Goal: Communication & Community: Share content

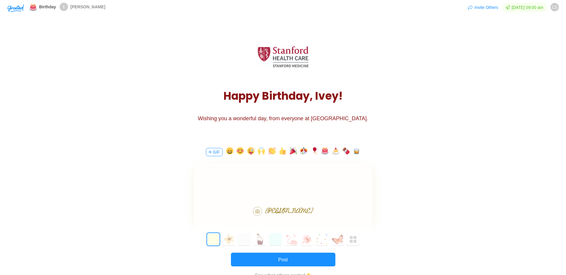
click at [290, 164] on div at bounding box center [283, 181] width 178 height 35
click at [308, 193] on body "Happy birthday [PERSON_NAME]" at bounding box center [282, 193] width 178 height 10
drag, startPoint x: 321, startPoint y: 192, endPoint x: 207, endPoint y: 195, distance: 113.9
click at [207, 195] on body "Happy birthday [PERSON_NAME]" at bounding box center [282, 193] width 178 height 10
click at [329, 190] on body "Bon Anniversaire!" at bounding box center [282, 193] width 178 height 10
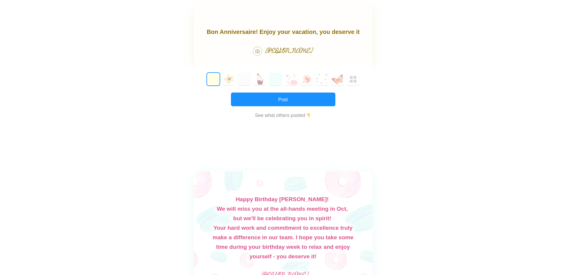
scroll to position [89, 0]
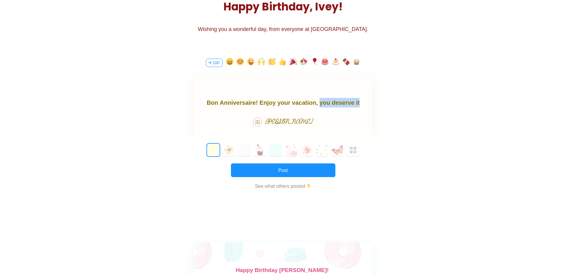
drag, startPoint x: 317, startPoint y: 104, endPoint x: 362, endPoint y: 103, distance: 45.0
click at [362, 103] on body "Bon Anniversaire! Enjoy your vacation, you deserve it" at bounding box center [282, 103] width 178 height 10
click at [250, 64] on button "button" at bounding box center [250, 63] width 7 height 10
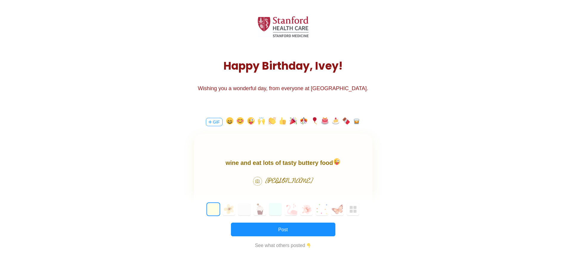
scroll to position [30, 0]
click at [319, 164] on body "Bon Anniversaire! Enjoy your vacation, hope you drink lots of wine and eat lots…" at bounding box center [282, 158] width 178 height 19
click at [348, 161] on body "Bon Anniversaire! Enjoy your vacation, hope you drink lots of wine and eat lots…" at bounding box center [282, 158] width 178 height 19
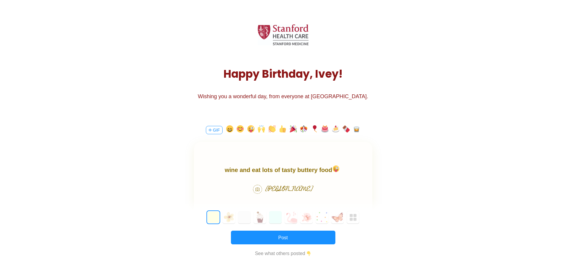
scroll to position [60, 0]
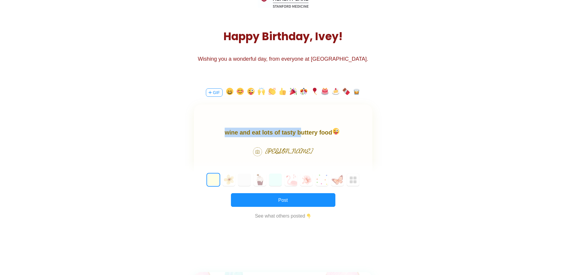
drag, startPoint x: 299, startPoint y: 133, endPoint x: 257, endPoint y: 105, distance: 50.6
click at [257, 118] on html "Bon Anniversaire! Enjoy your vacation, hope you drink lots of wine and eat lots…" at bounding box center [282, 127] width 178 height 19
click at [277, 125] on div at bounding box center [283, 122] width 178 height 35
click at [281, 130] on body "Bon Anniversaire! Enjoy your vacation, hope you drink lots of wine and eat lots…" at bounding box center [282, 127] width 178 height 19
click at [302, 134] on body "Bon Anniversaire! Enjoy your vacation, hope you drink lots of wine and eat lots…" at bounding box center [282, 127] width 178 height 19
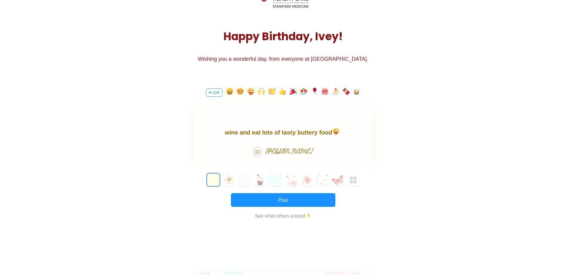
click at [354, 134] on body "Bon Anniversaire! Enjoy your vacation, hope you drink lots of wine and eat lots…" at bounding box center [282, 127] width 178 height 19
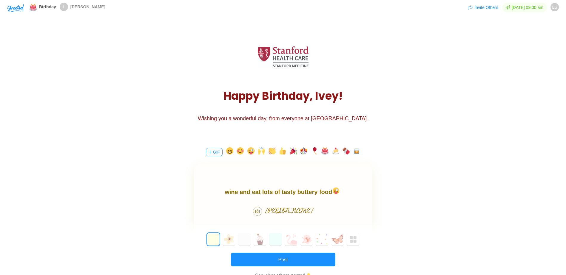
scroll to position [30, 0]
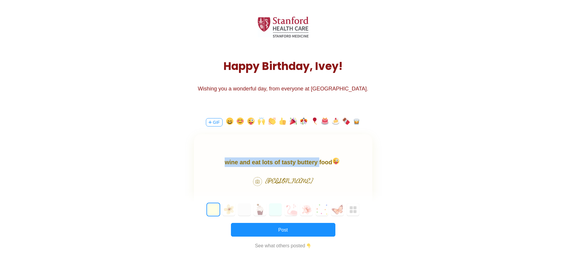
drag, startPoint x: 315, startPoint y: 162, endPoint x: 196, endPoint y: 154, distance: 119.2
click at [196, 154] on html "Bon Anniversaire! Enjoy your vacation, hope you drink lots of wine and eat lots…" at bounding box center [282, 157] width 178 height 19
click at [230, 162] on body "Bon Anniversaire! Enjoy your vacation, hope you drink lots of wine and eat lots…" at bounding box center [282, 157] width 178 height 19
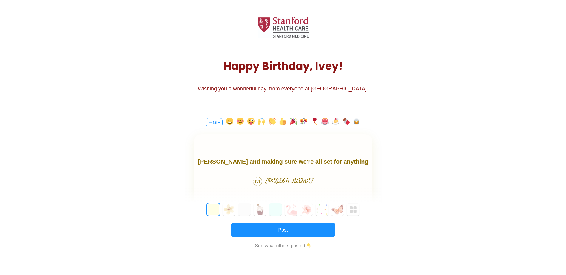
scroll to position [18, 0]
click at [300, 159] on body "Bon Anniversaire! Thank you for always looking out for [PERSON_NAME] and making…" at bounding box center [282, 164] width 178 height 48
drag, startPoint x: 324, startPoint y: 162, endPoint x: 449, endPoint y: 305, distance: 189.9
click at [253, 140] on html "Bon Anniversaire! Thank you for always looking out for [PERSON_NAME] and making…" at bounding box center [282, 164] width 178 height 48
click at [247, 166] on body "Bon Anniversaire! Thank you for always looking out for [PERSON_NAME] and making…" at bounding box center [282, 164] width 178 height 48
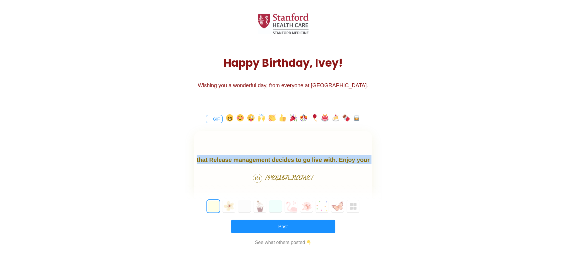
scroll to position [30, 0]
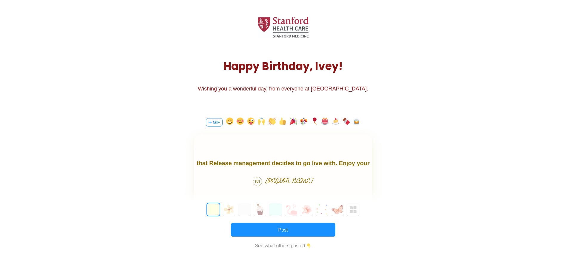
drag, startPoint x: 357, startPoint y: 165, endPoint x: 365, endPoint y: 164, distance: 7.8
click at [357, 165] on body "Bon Anniversaire! Thank you for always looking out for [PERSON_NAME] and making…" at bounding box center [282, 164] width 178 height 48
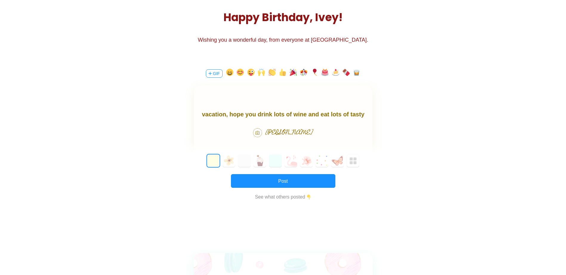
scroll to position [89, 0]
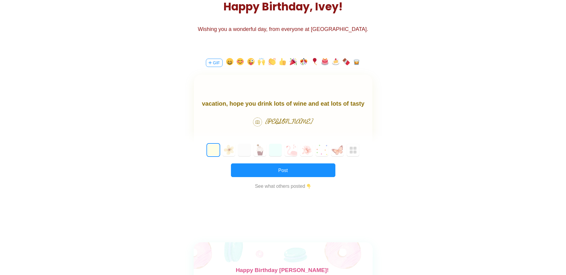
click at [303, 109] on img at bounding box center [299, 112] width 8 height 7
click at [332, 106] on body "Bon Anniversaire! Thank you for always looking out for [PERSON_NAME] and making…" at bounding box center [282, 94] width 178 height 48
click at [263, 151] on button "3" at bounding box center [259, 150] width 13 height 13
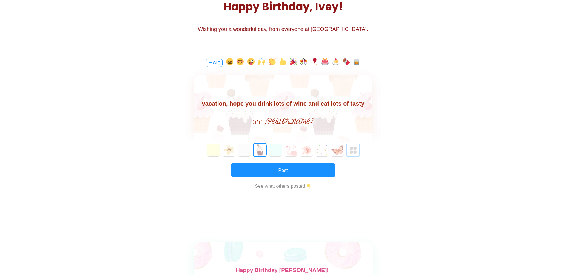
click at [354, 154] on img "button" at bounding box center [352, 150] width 7 height 7
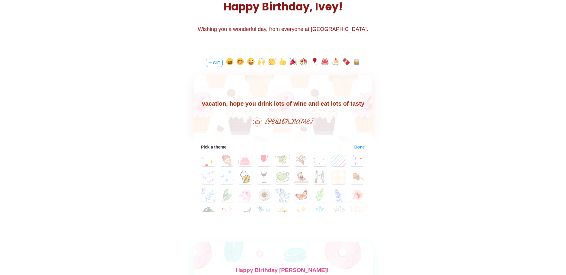
scroll to position [50, 0]
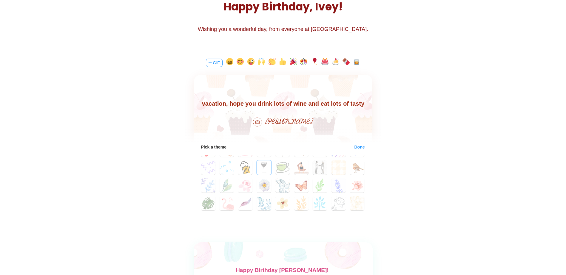
click at [265, 165] on button "30" at bounding box center [264, 168] width 14 height 14
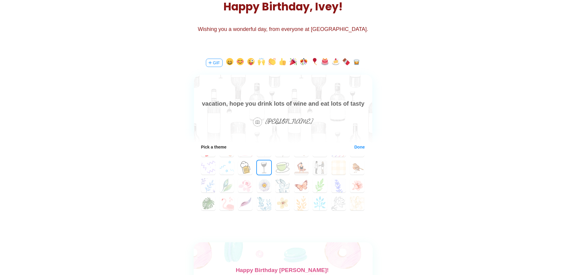
scroll to position [55, 0]
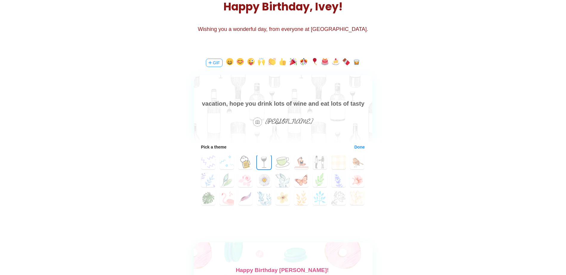
click at [354, 148] on button "Done" at bounding box center [359, 147] width 11 height 5
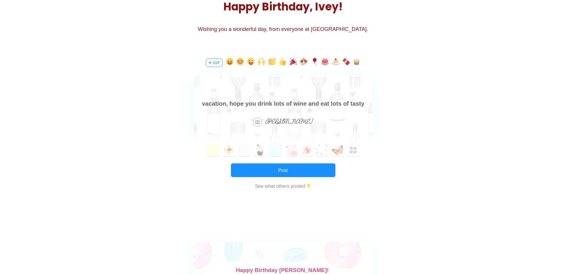
click at [347, 103] on body "Bon Anniversaire! Thank you for always looking out for [PERSON_NAME] and making…" at bounding box center [282, 94] width 178 height 48
click at [240, 61] on button "button" at bounding box center [239, 63] width 7 height 10
click at [302, 64] on button "button" at bounding box center [303, 63] width 7 height 10
click at [326, 65] on button "button" at bounding box center [324, 63] width 7 height 10
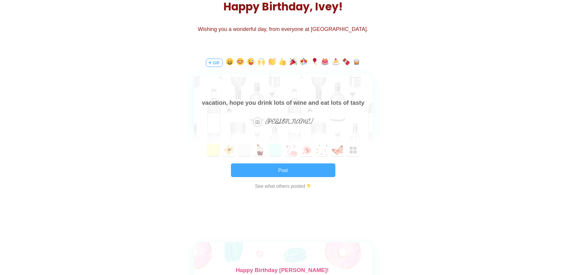
click at [308, 171] on button "Post" at bounding box center [283, 171] width 104 height 14
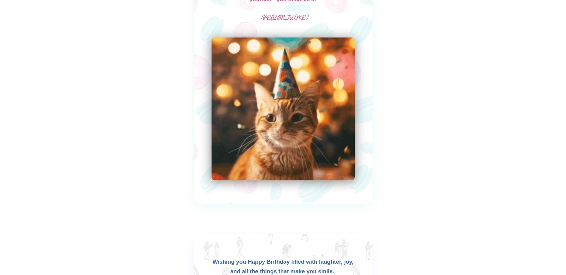
scroll to position [0, 0]
